Goal: Information Seeking & Learning: Learn about a topic

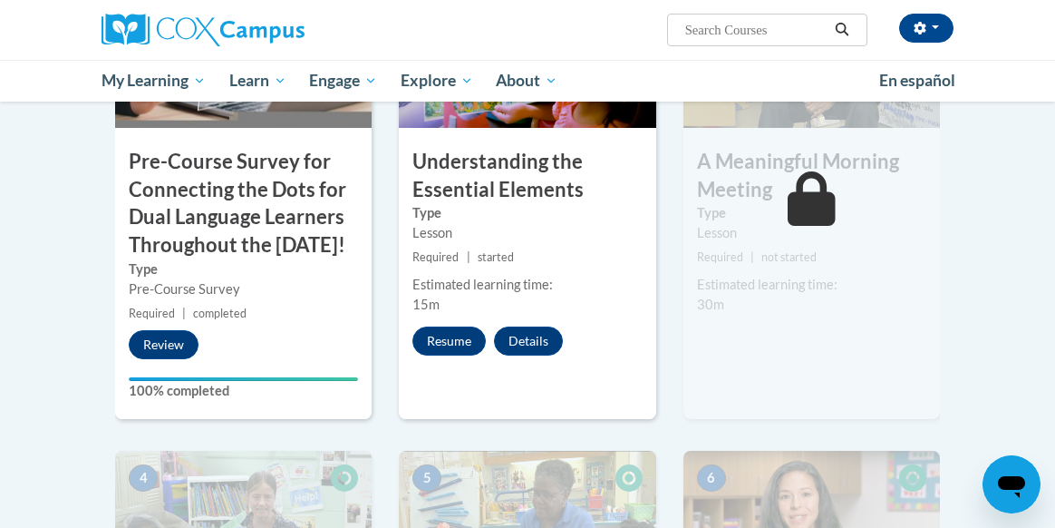
scroll to position [642, 0]
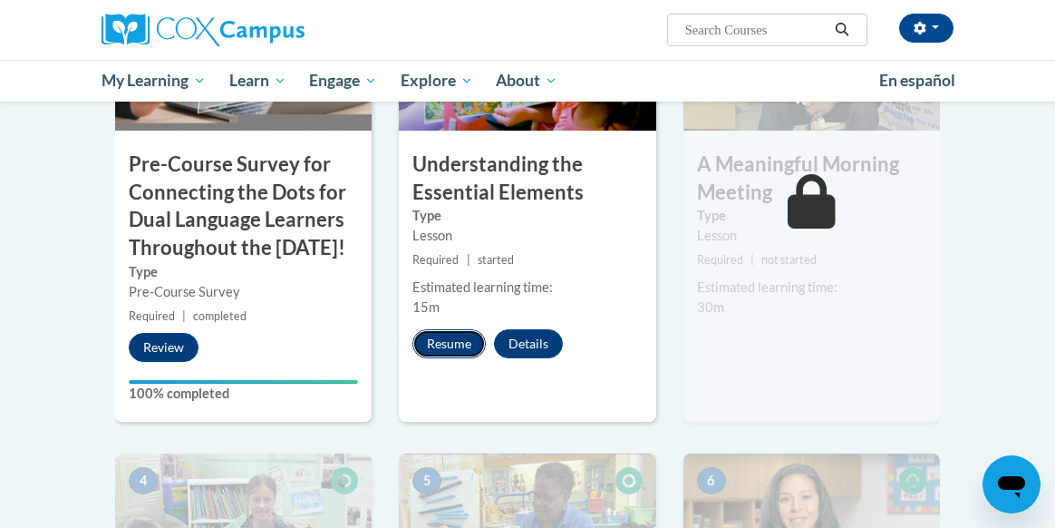
click at [441, 345] on button "Resume" at bounding box center [448, 343] width 73 height 29
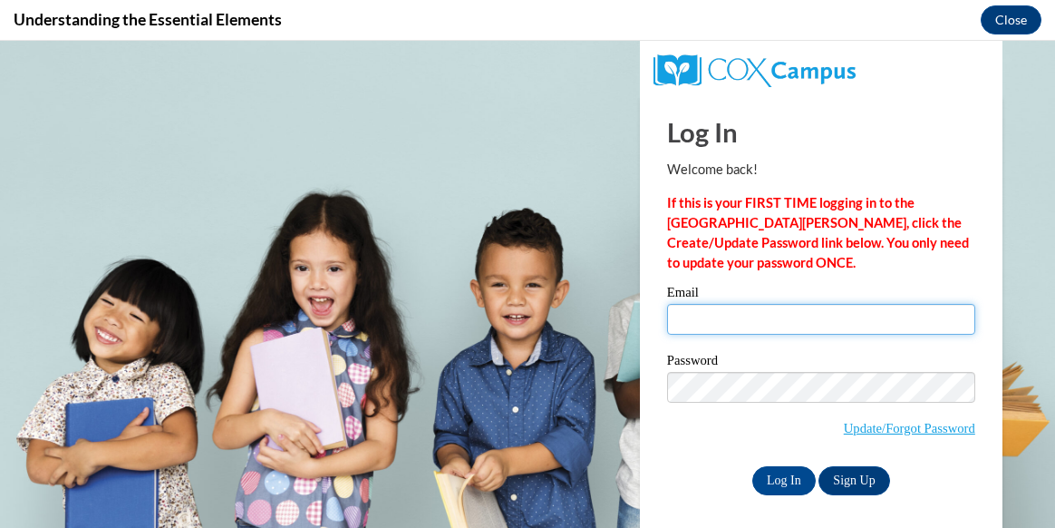
scroll to position [0, 0]
click at [723, 326] on input "Email" at bounding box center [821, 319] width 308 height 31
type input "prtyblack27@yahoo.com"
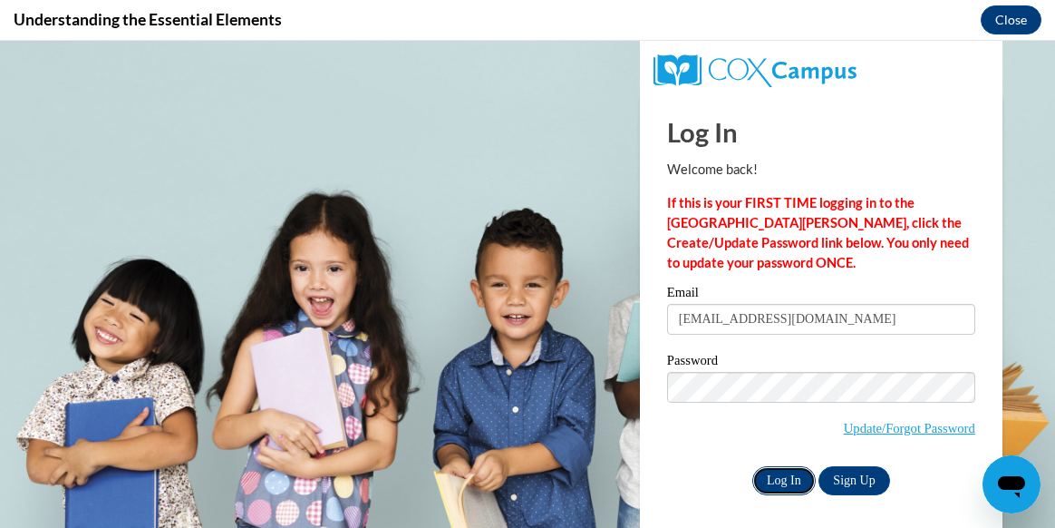
click at [795, 475] on input "Log In" at bounding box center [783, 480] width 63 height 29
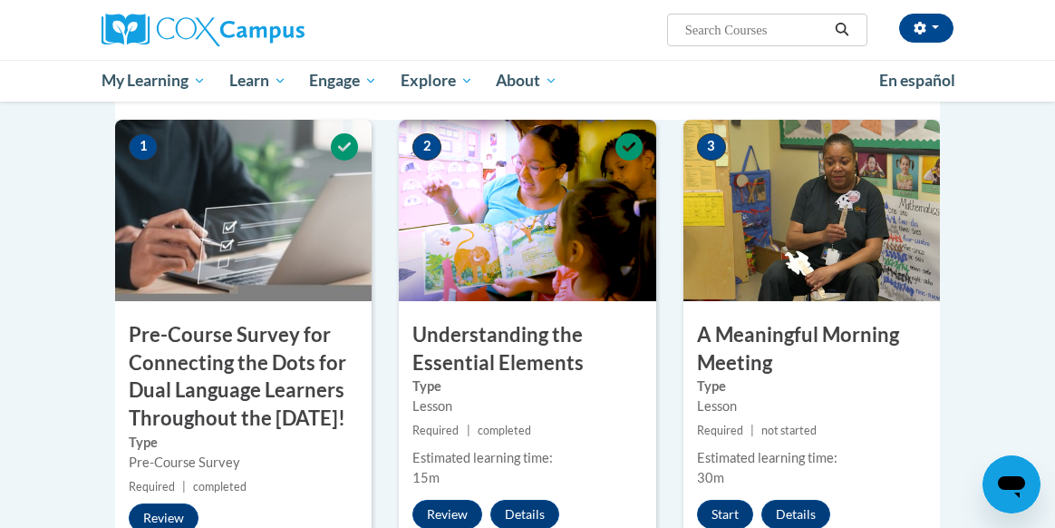
scroll to position [508, 0]
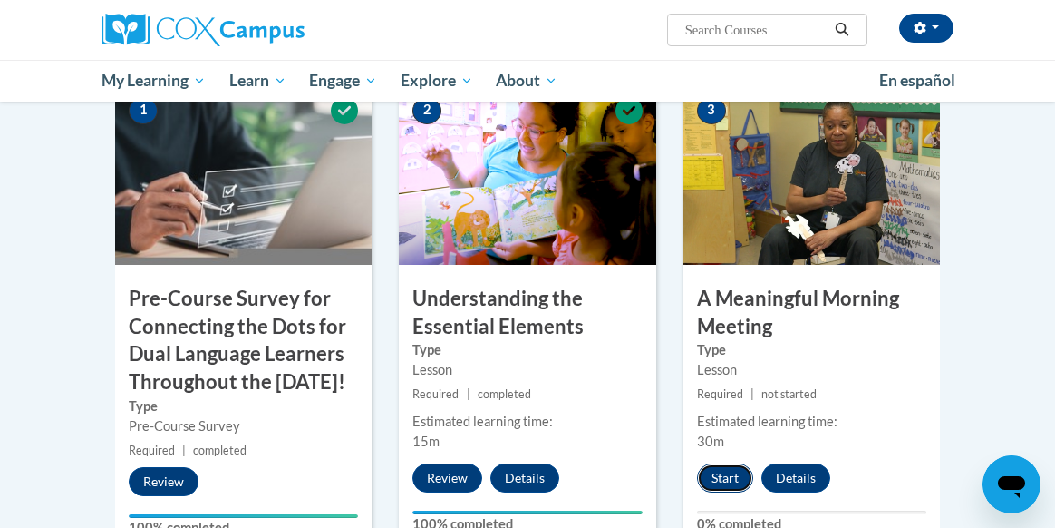
click at [723, 479] on button "Start" at bounding box center [725, 477] width 56 height 29
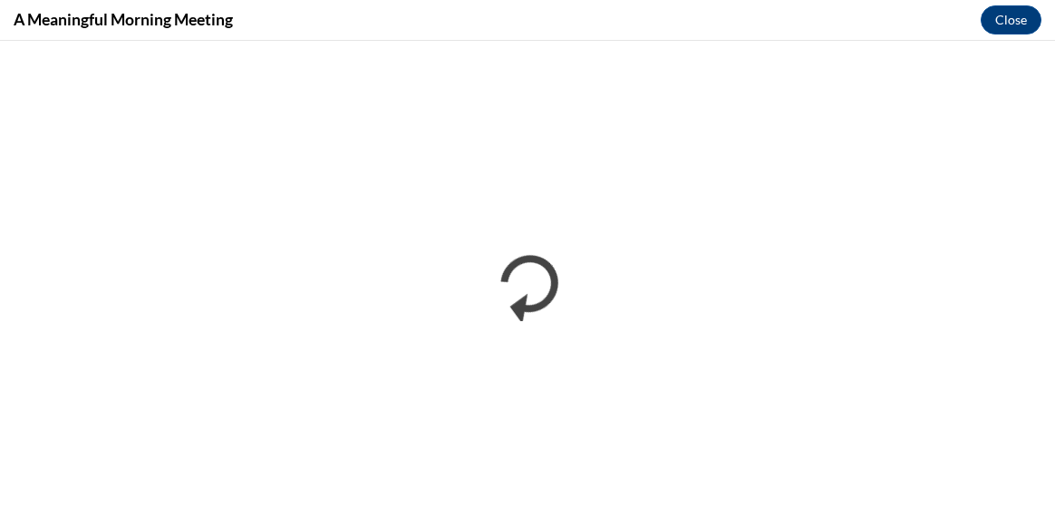
scroll to position [0, 0]
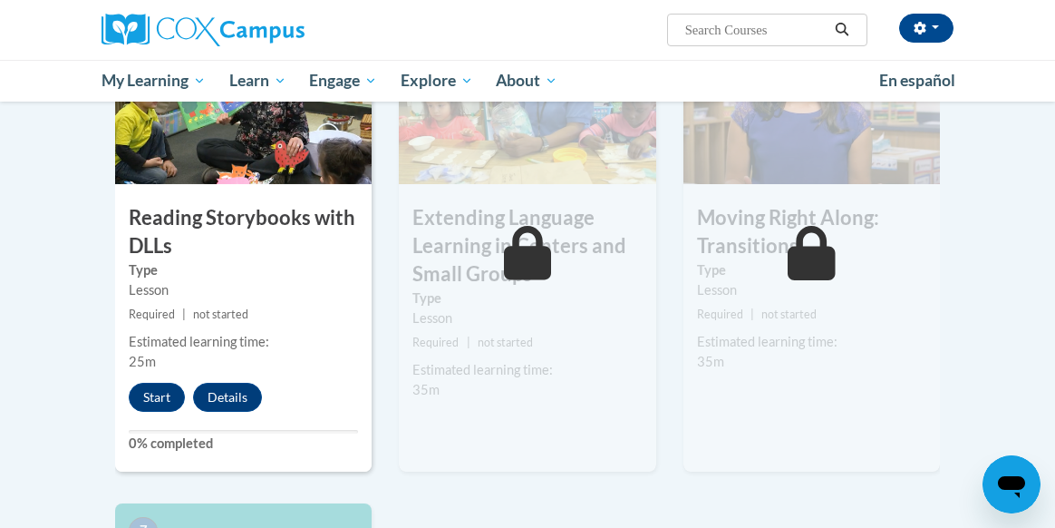
scroll to position [1088, 0]
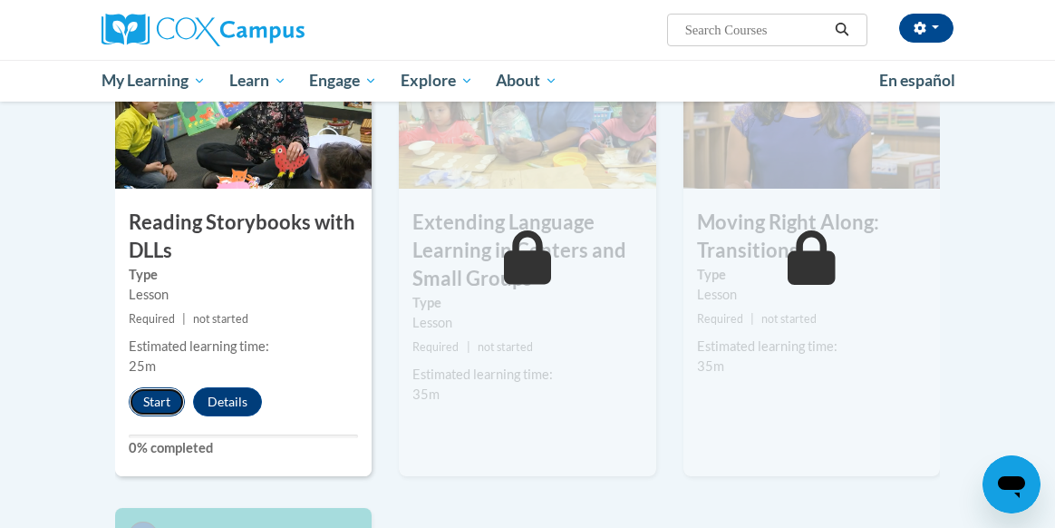
click at [148, 416] on button "Start" at bounding box center [157, 401] width 56 height 29
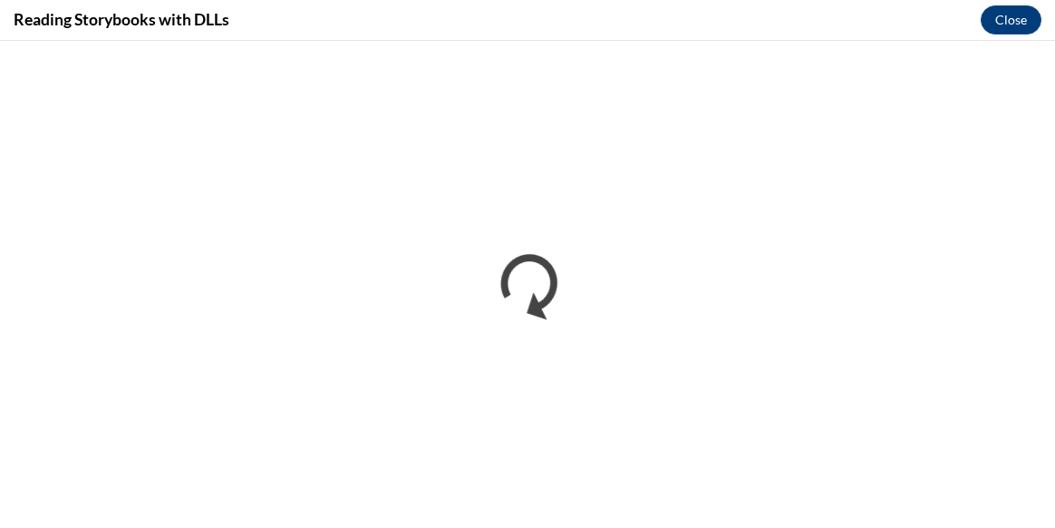
scroll to position [0, 0]
